Goal: Task Accomplishment & Management: Complete application form

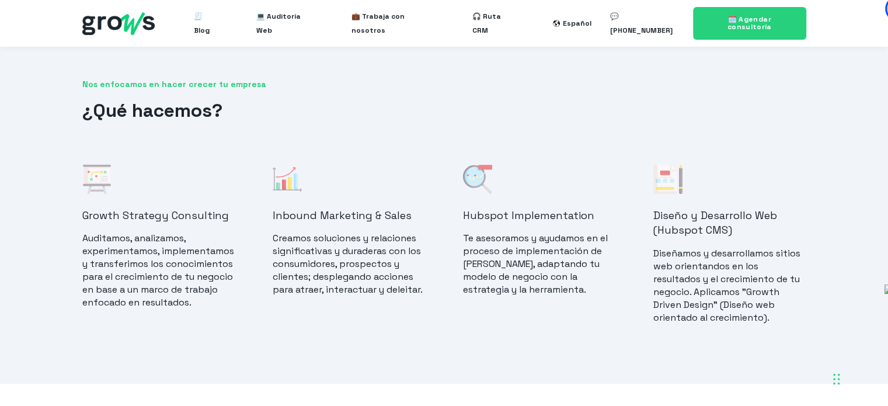
scroll to position [881, 0]
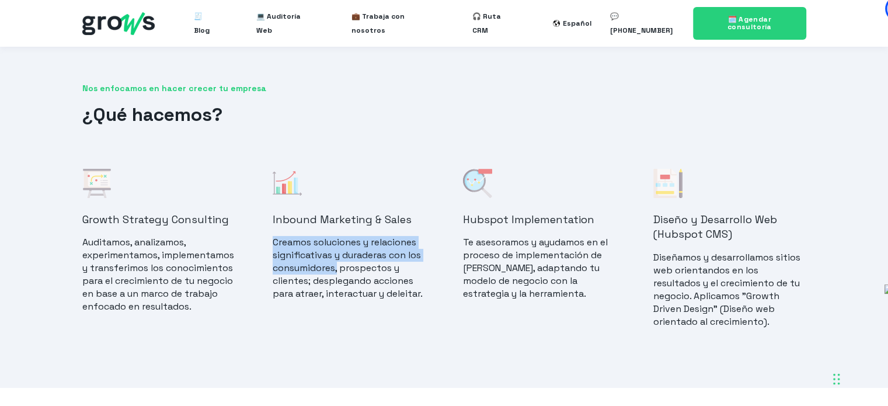
drag, startPoint x: 338, startPoint y: 268, endPoint x: 268, endPoint y: 237, distance: 76.9
click at [268, 237] on div "Growth Strategy Consulting Auditamos, analizamos, experimentamos, implementamos…" at bounding box center [444, 255] width 724 height 172
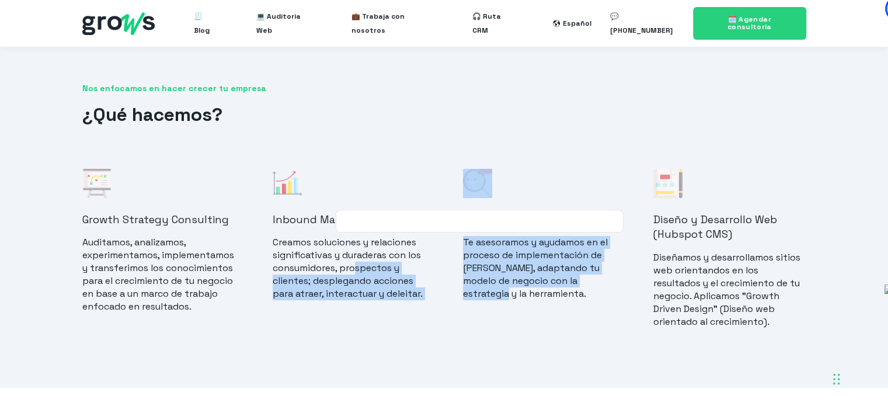
drag, startPoint x: 353, startPoint y: 267, endPoint x: 492, endPoint y: 244, distance: 140.7
click at [449, 284] on div "Growth Strategy Consulting Auditamos, analizamos, experimentamos, implementamos…" at bounding box center [444, 255] width 724 height 172
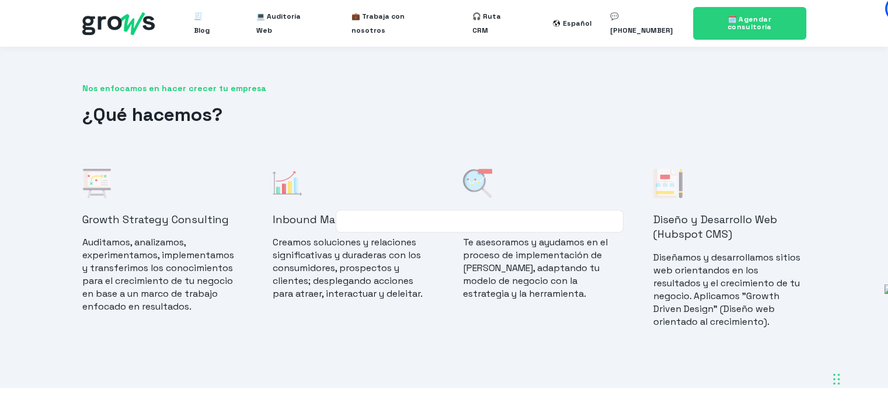
click at [572, 362] on div "Nos enfocamos en hacer crecer tu empresa ¿Qué hacemos? Growth Strategy Consulti…" at bounding box center [444, 211] width 888 height 351
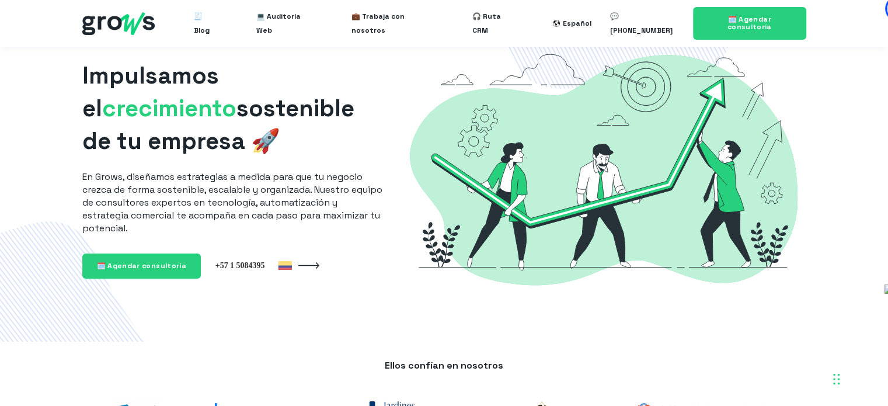
scroll to position [0, 0]
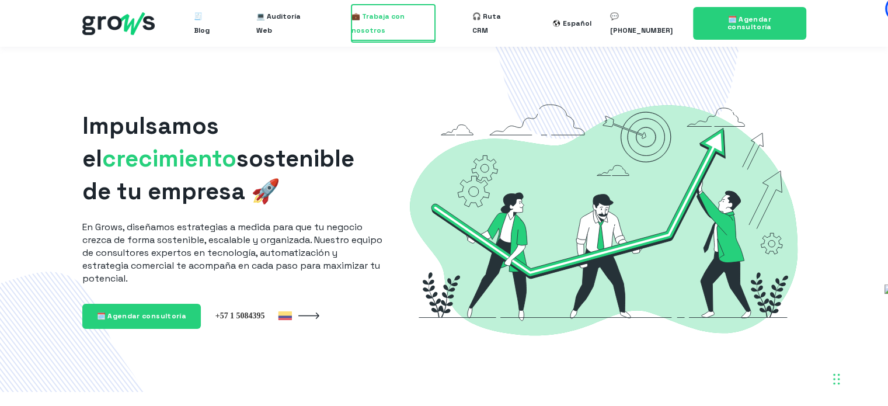
click at [415, 27] on span "💼 Trabaja con nosotros" at bounding box center [392, 23] width 83 height 37
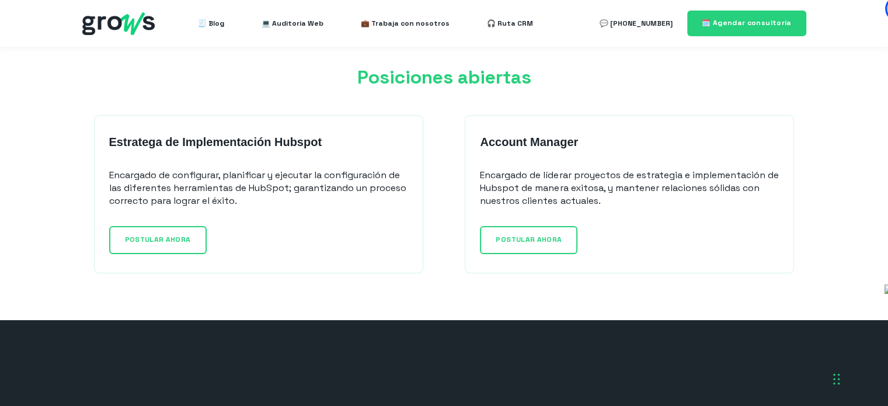
scroll to position [920, 0]
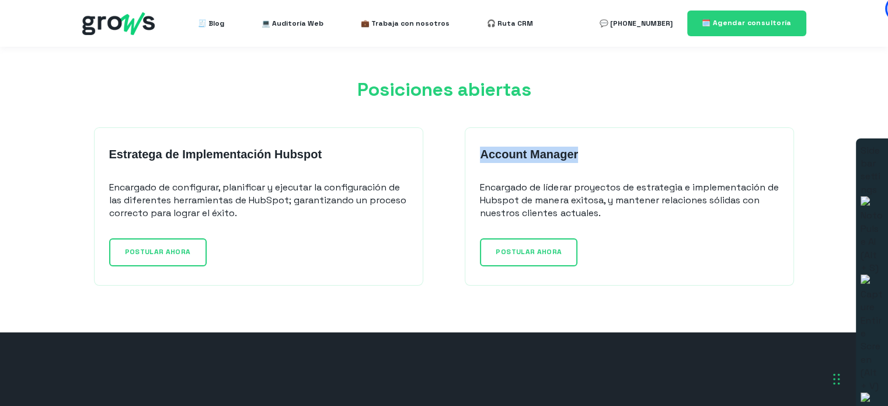
drag, startPoint x: 591, startPoint y: 154, endPoint x: 455, endPoint y: 151, distance: 135.4
click at [455, 151] on div "Account Manager Encargado de líderar proyectos de estrategia e implementación d…" at bounding box center [629, 206] width 352 height 158
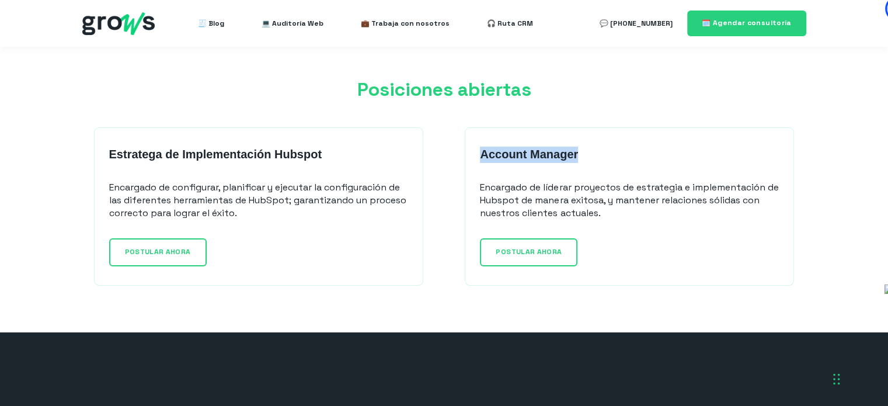
click at [480, 159] on div at bounding box center [480, 159] width 0 height 0
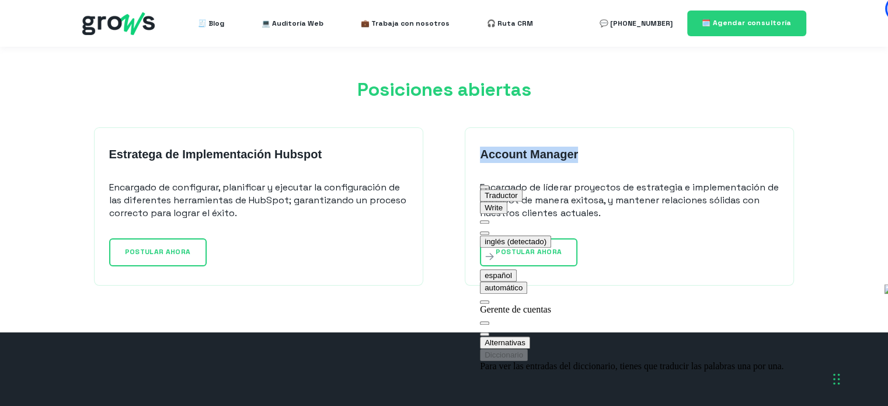
click at [489, 231] on button at bounding box center [484, 233] width 9 height 4
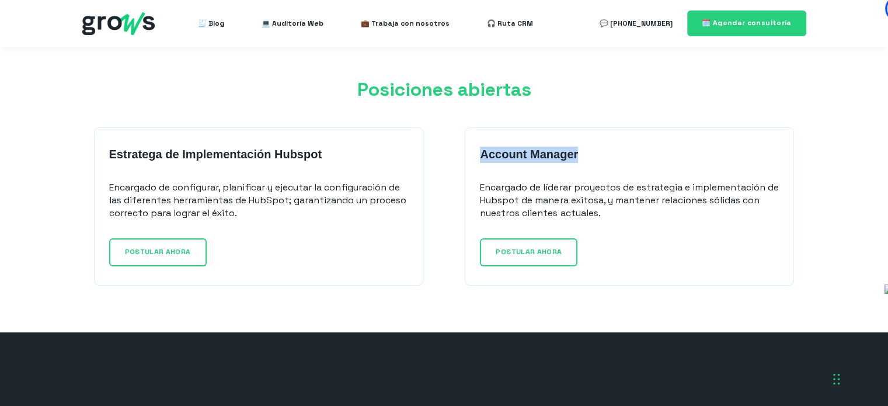
click at [837, 156] on div "Estratega de Implementación Hubspot Encargado de configurar, planificar y ejecu…" at bounding box center [444, 224] width 888 height 216
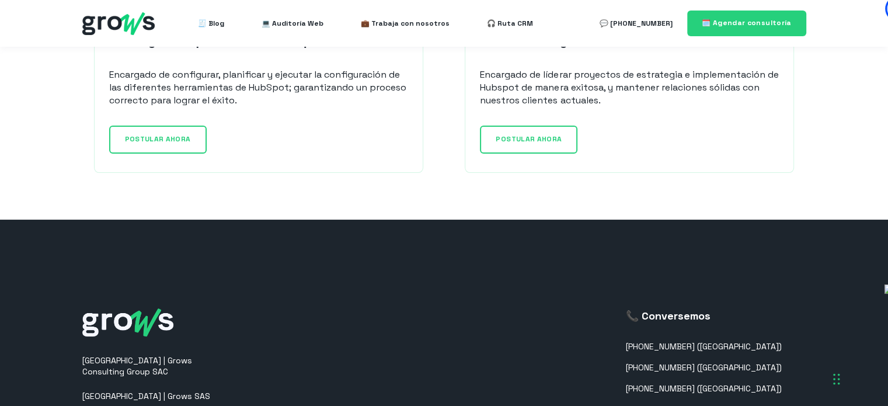
scroll to position [1081, 0]
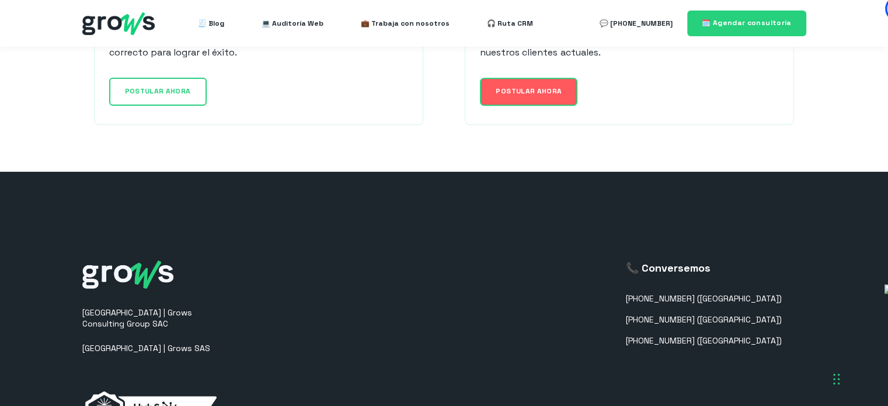
click at [529, 86] on span "POSTULAR AHORA" at bounding box center [528, 90] width 66 height 9
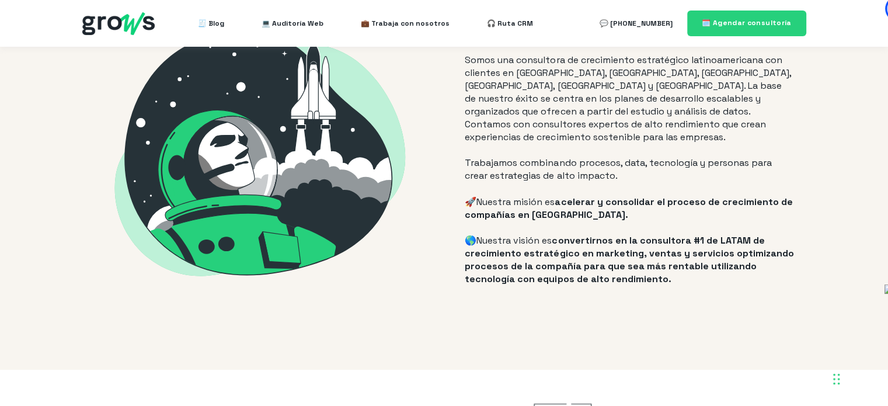
scroll to position [0, 0]
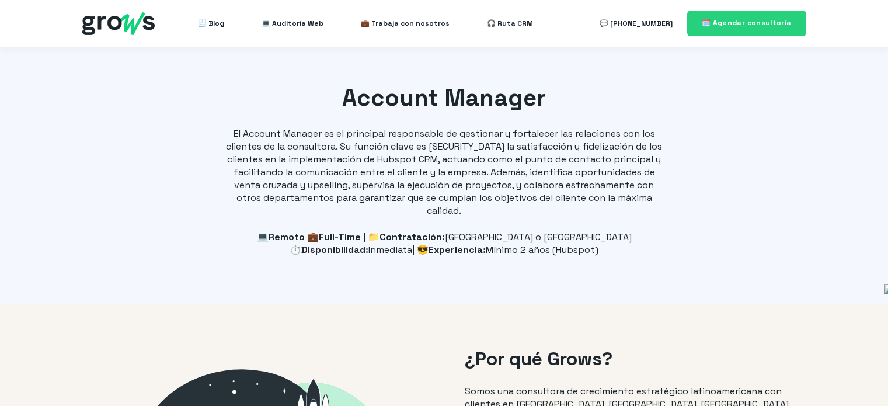
select select "CO"
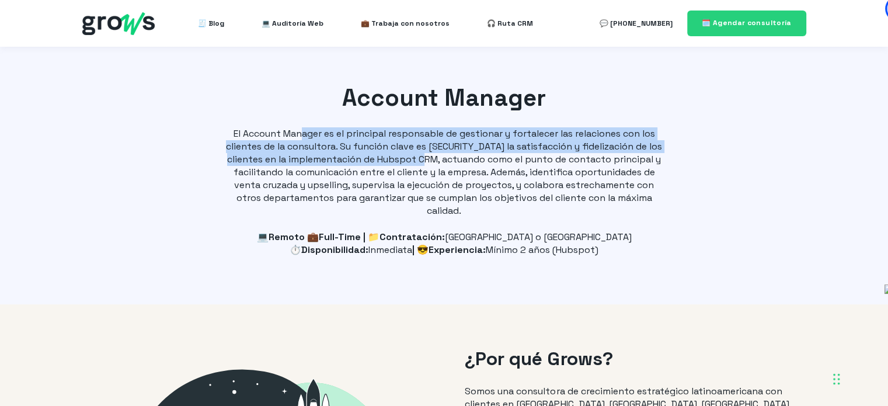
drag, startPoint x: 302, startPoint y: 137, endPoint x: 433, endPoint y: 155, distance: 132.6
click at [439, 158] on p "El Account Manager es el principal responsable de gestionar y fortalecer las re…" at bounding box center [443, 172] width 443 height 90
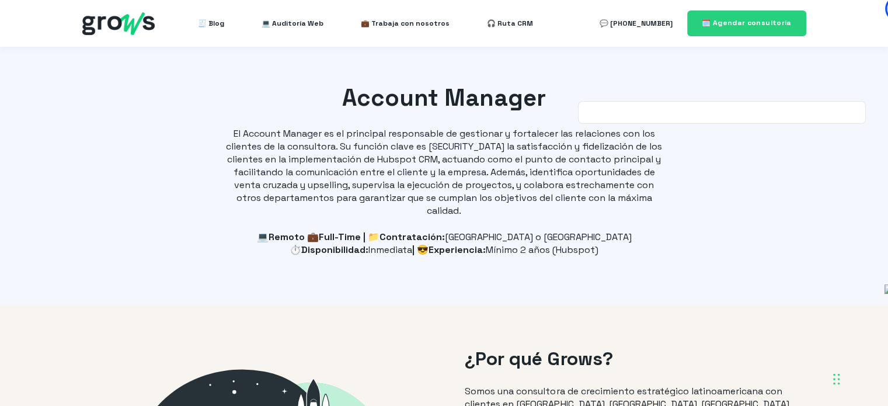
click at [544, 172] on p "El Account Manager es el principal responsable de gestionar y fortalecer las re…" at bounding box center [443, 172] width 443 height 90
click at [726, 205] on div "Account Manager El Account Manager es el principal responsable de gestionar y f…" at bounding box center [444, 175] width 888 height 257
click at [125, 25] on img at bounding box center [118, 23] width 72 height 23
